Goal: Transaction & Acquisition: Download file/media

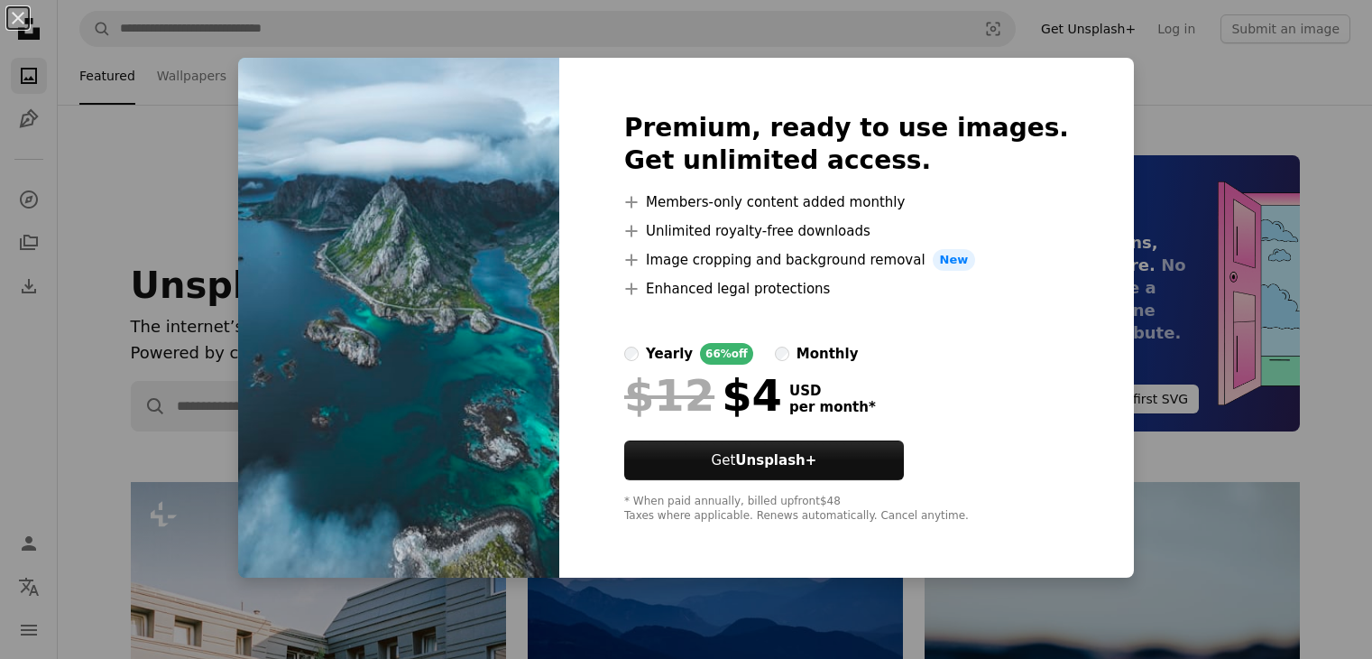
scroll to position [2526, 0]
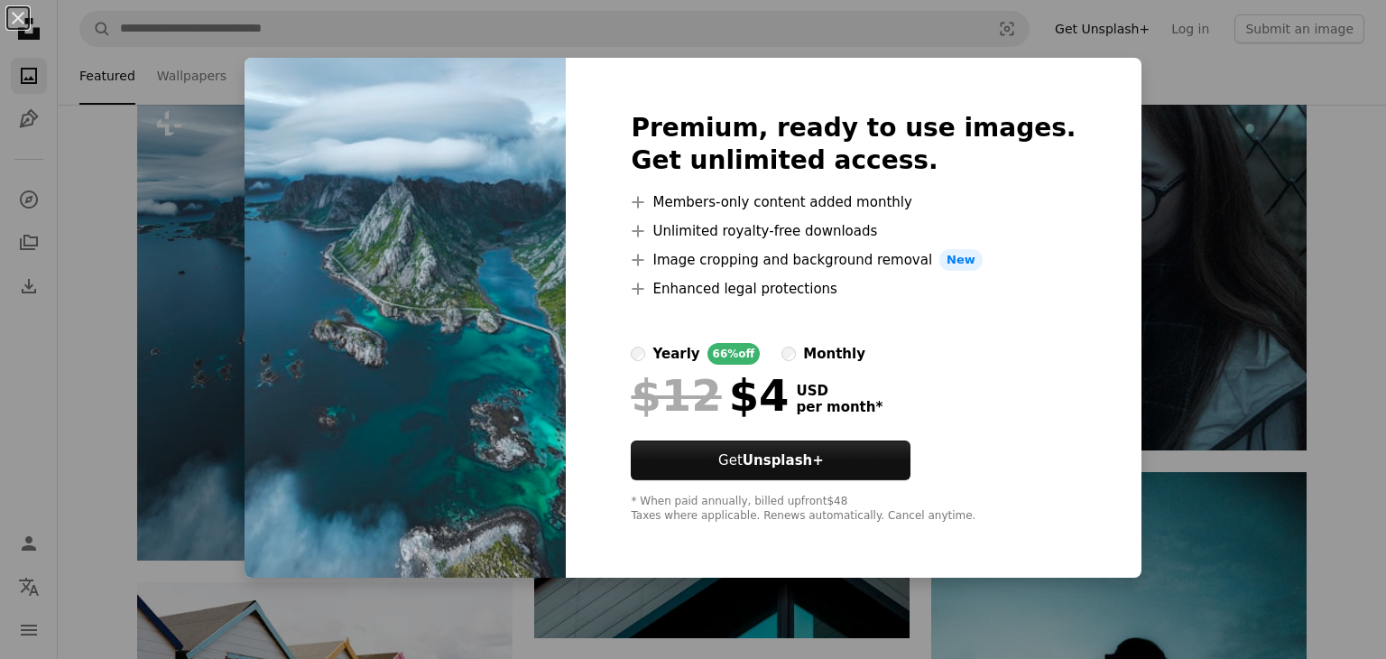
click at [1117, 85] on div "An X shape Premium, ready to use images. Get unlimited access. A plus sign Memb…" at bounding box center [693, 329] width 1386 height 659
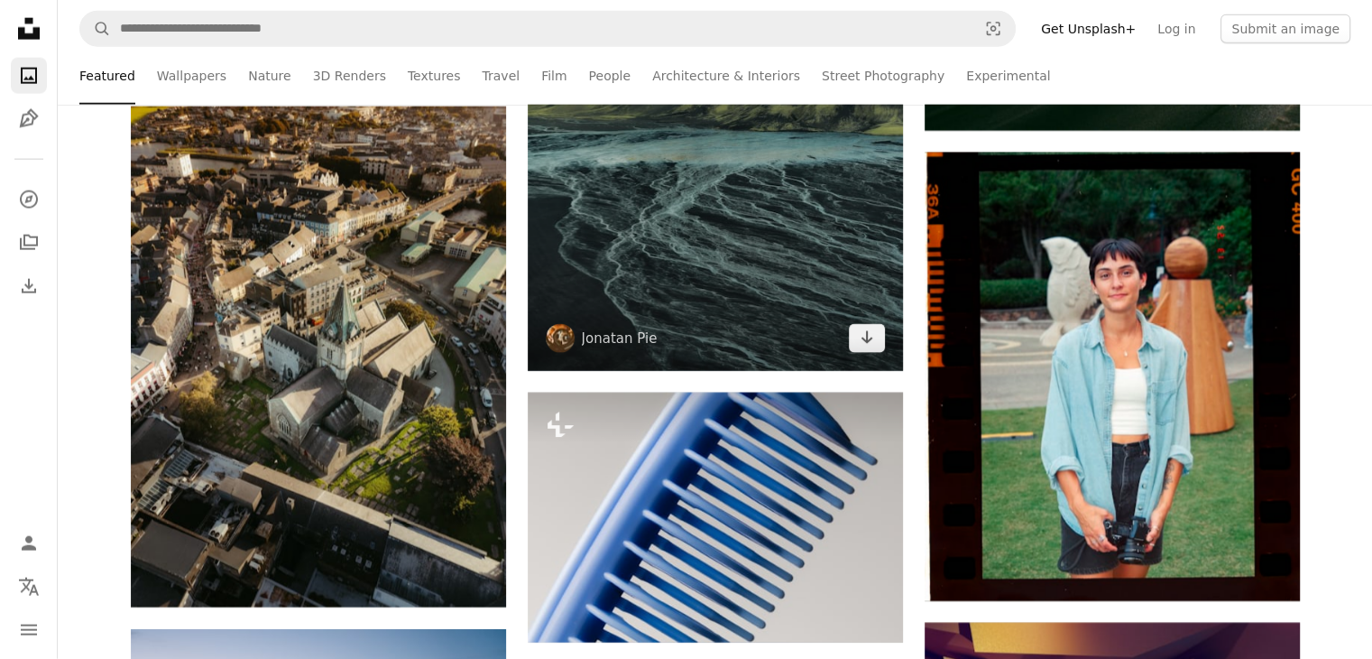
scroll to position [4331, 0]
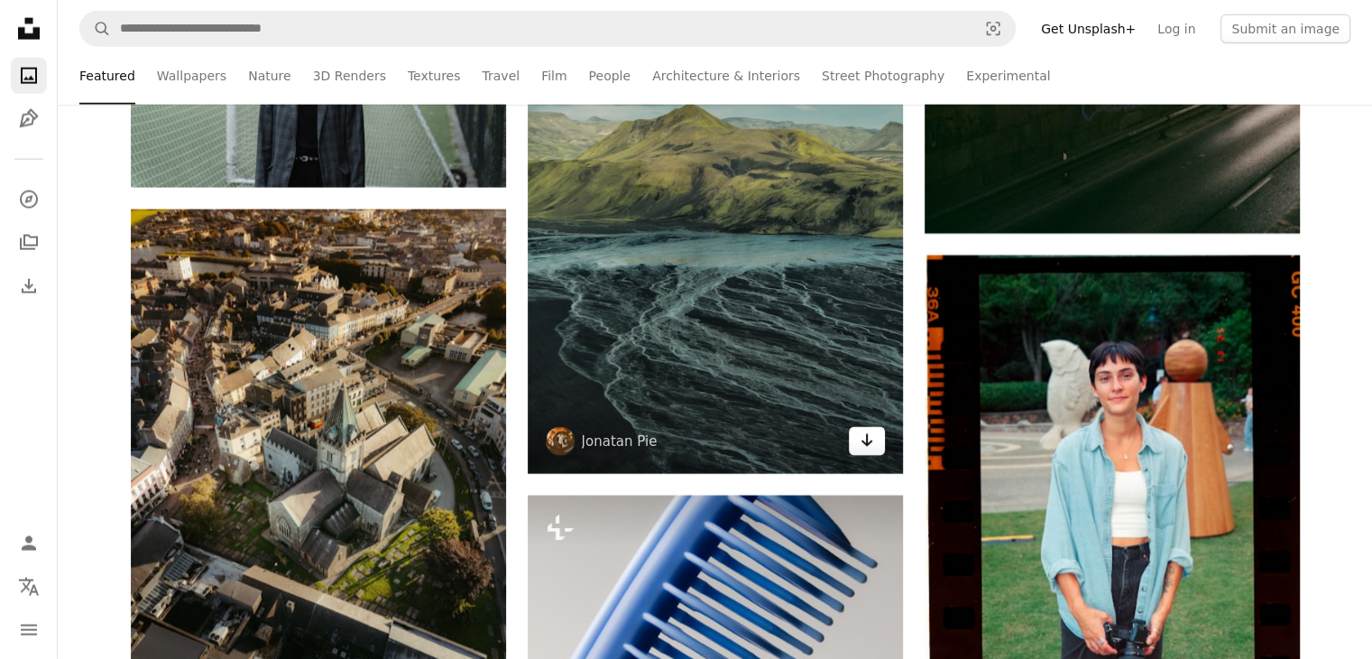
click at [856, 438] on link "Arrow pointing down" at bounding box center [867, 441] width 36 height 29
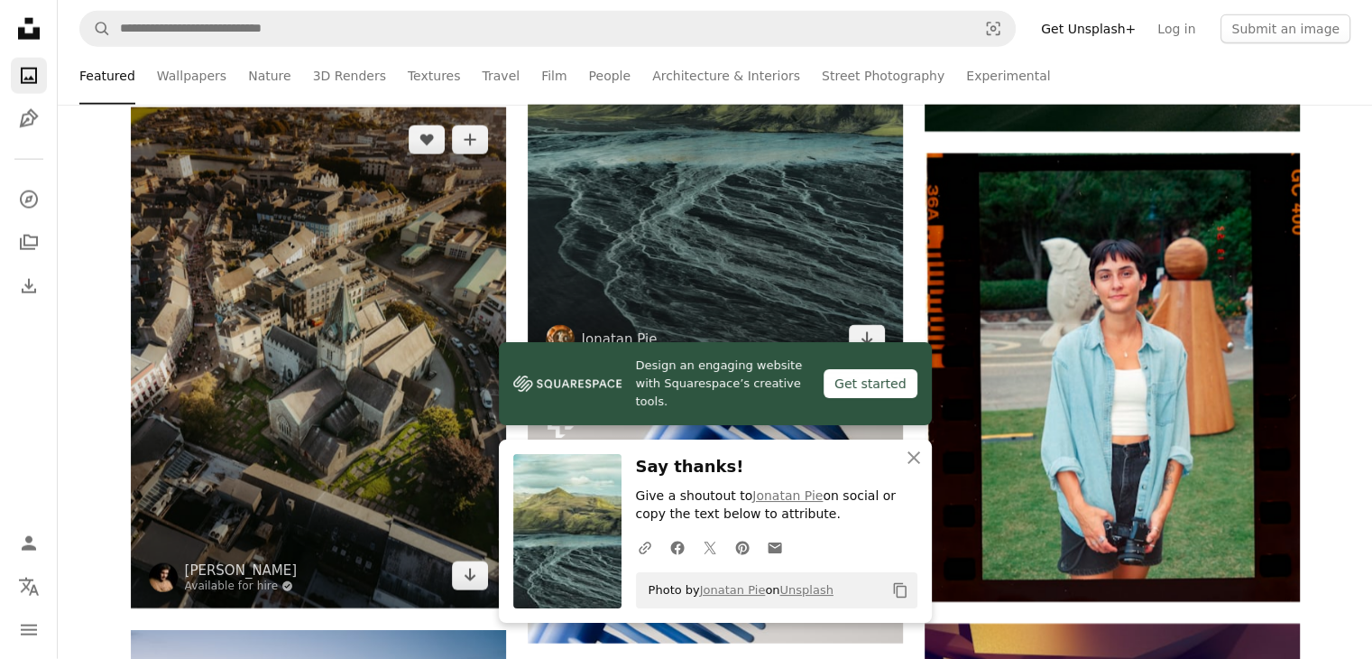
scroll to position [4511, 0]
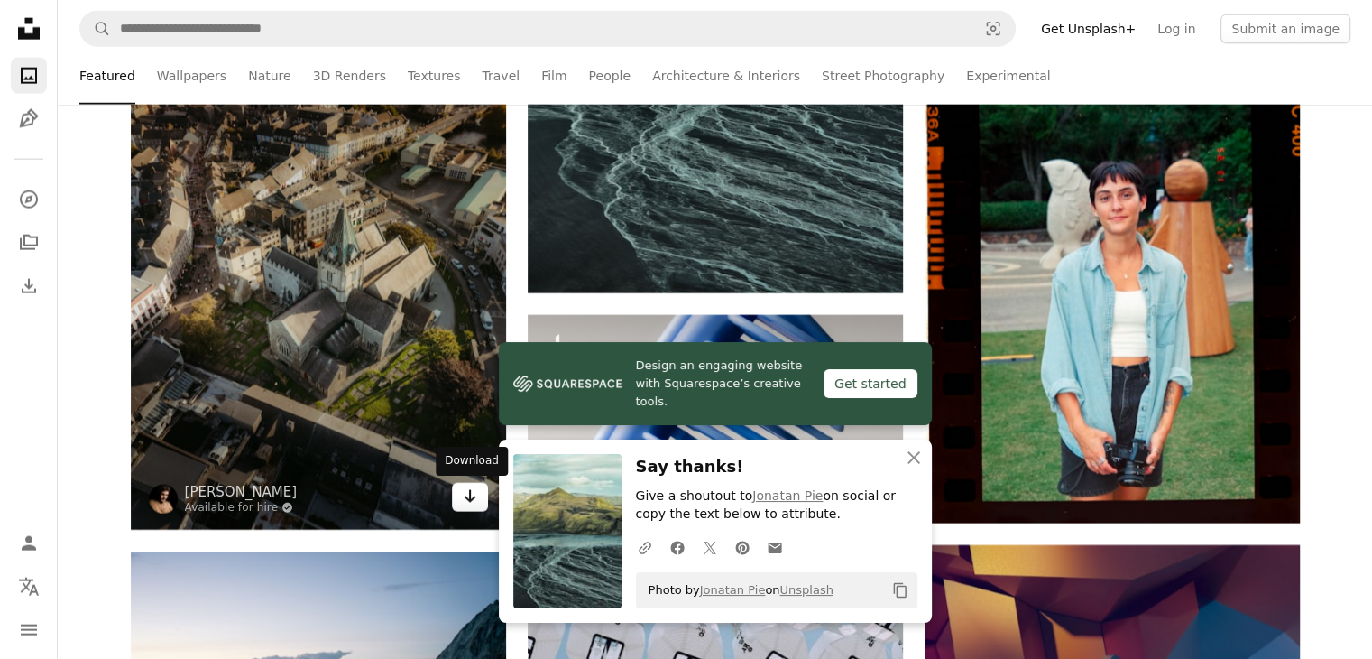
click at [470, 496] on icon "Arrow pointing down" at bounding box center [470, 496] width 14 height 22
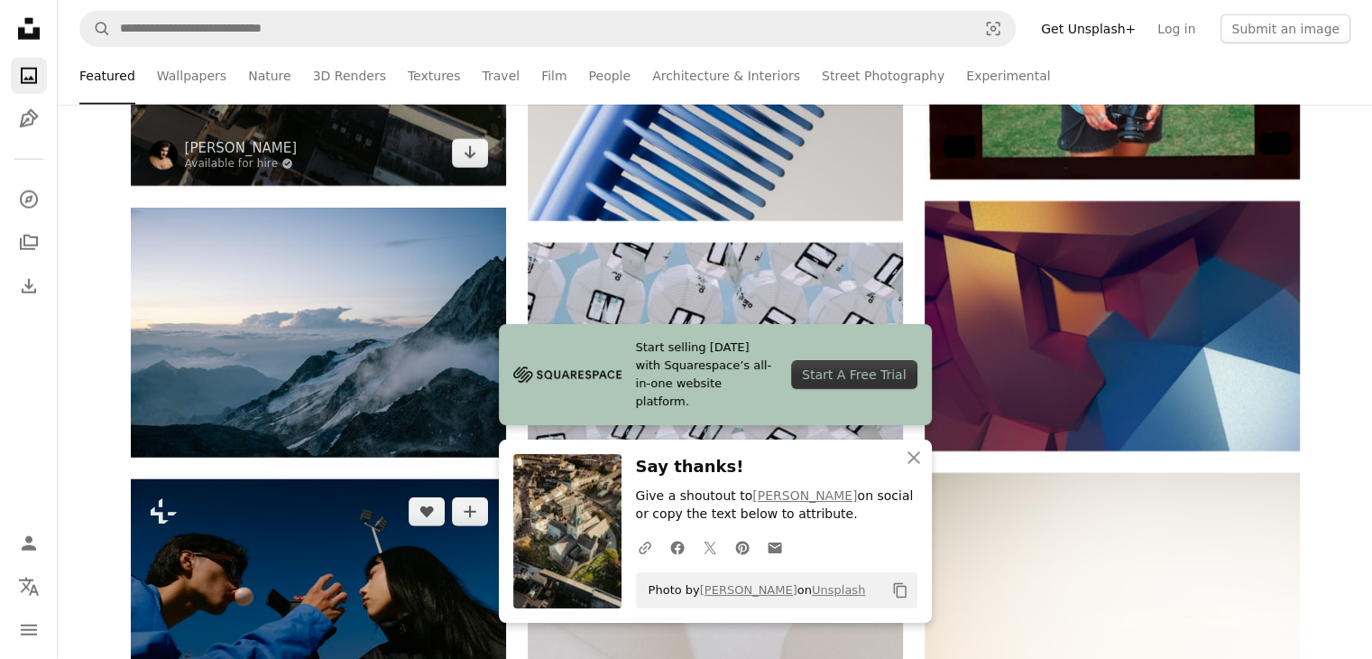
scroll to position [4962, 0]
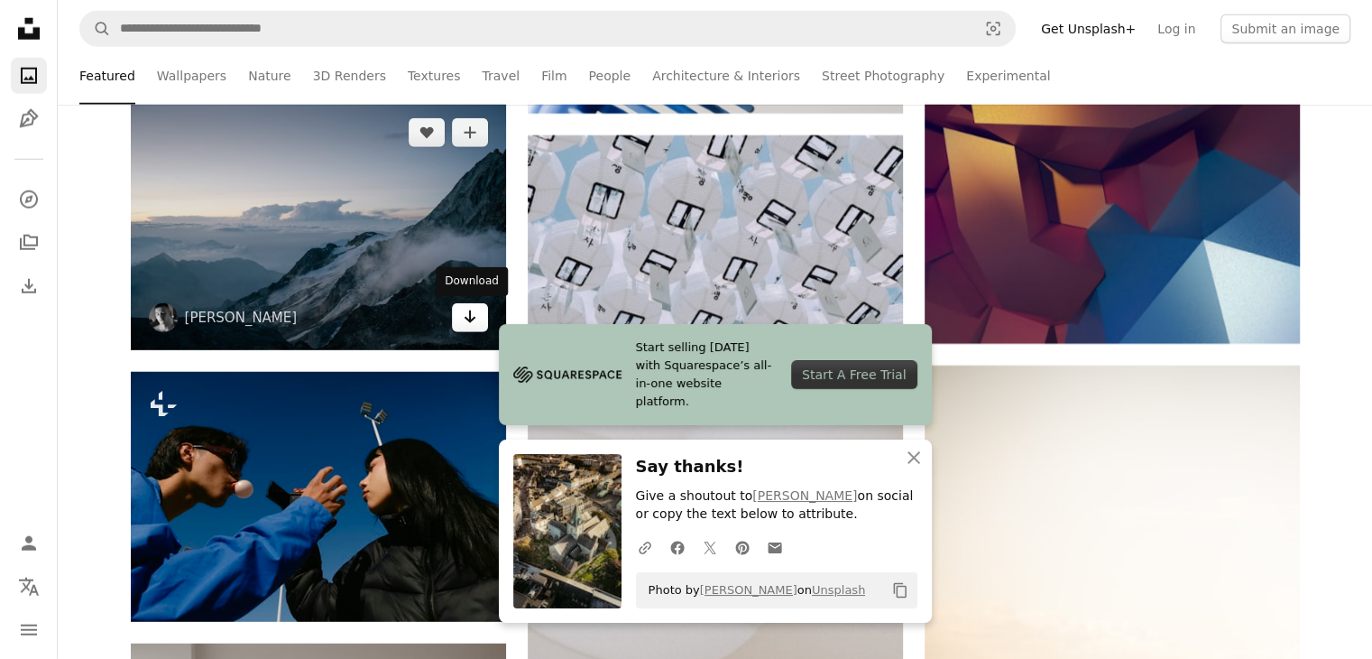
click at [472, 322] on icon "Arrow pointing down" at bounding box center [470, 317] width 14 height 22
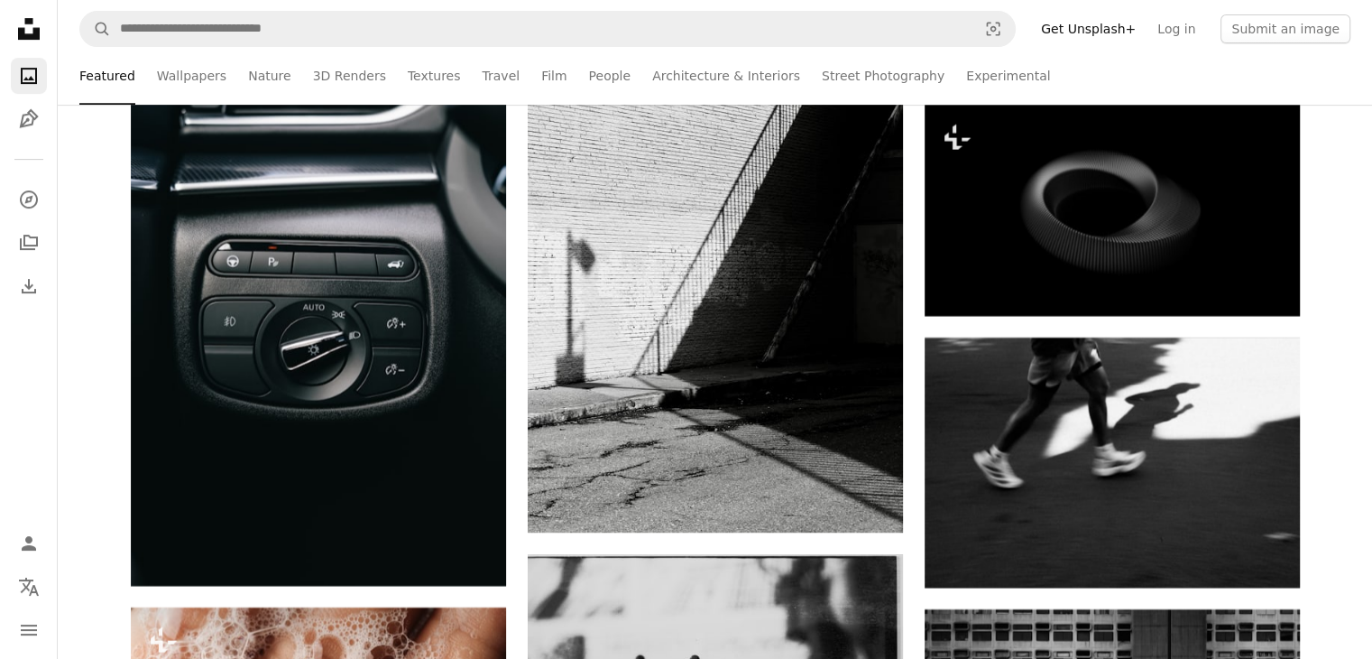
scroll to position [21383, 0]
